Goal: Task Accomplishment & Management: Use online tool/utility

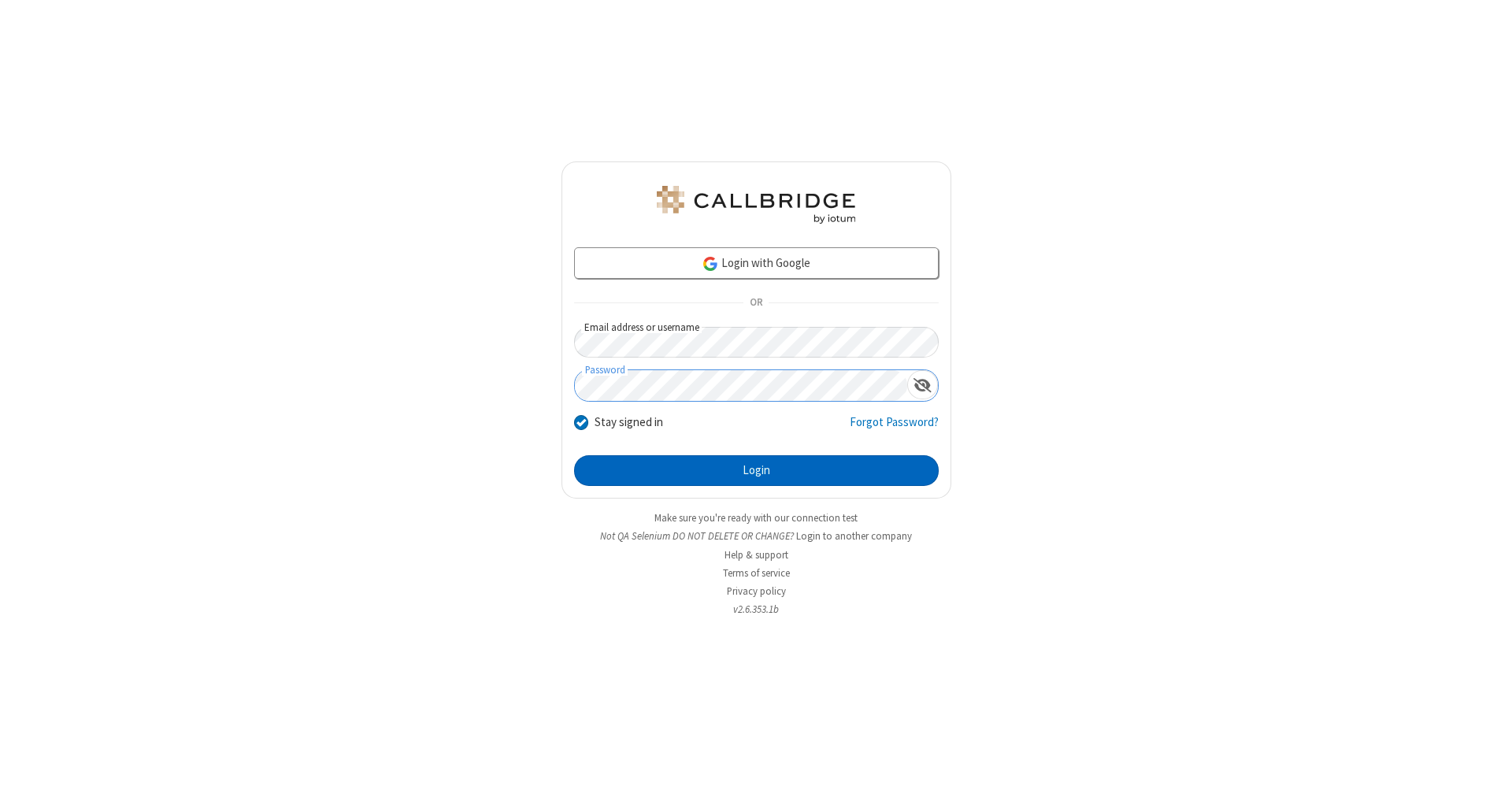
click at [756, 471] on button "Login" at bounding box center [756, 471] width 364 height 32
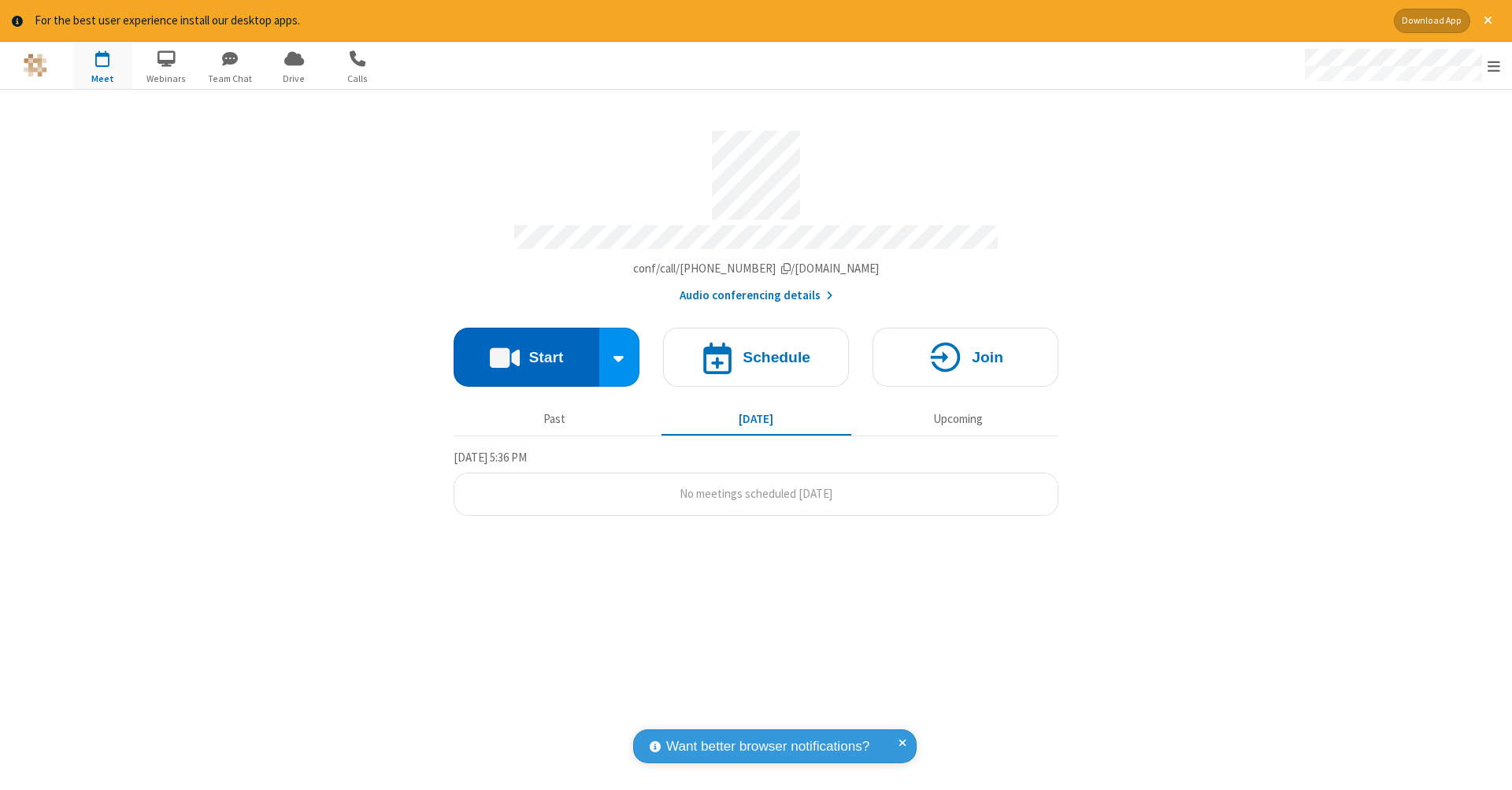
click at [526, 349] on button "Start" at bounding box center [527, 357] width 146 height 59
